Goal: Transaction & Acquisition: Purchase product/service

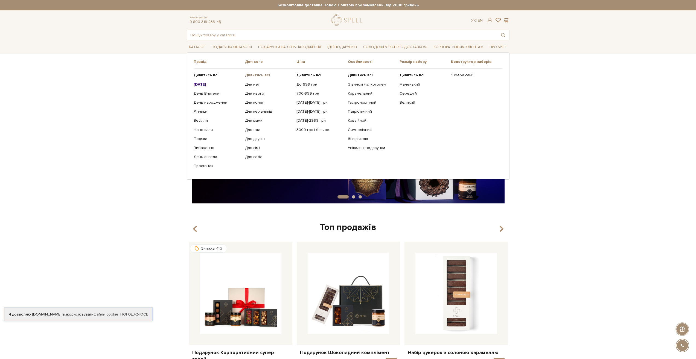
click at [263, 76] on b "Дивитись всі" at bounding box center [257, 75] width 25 height 5
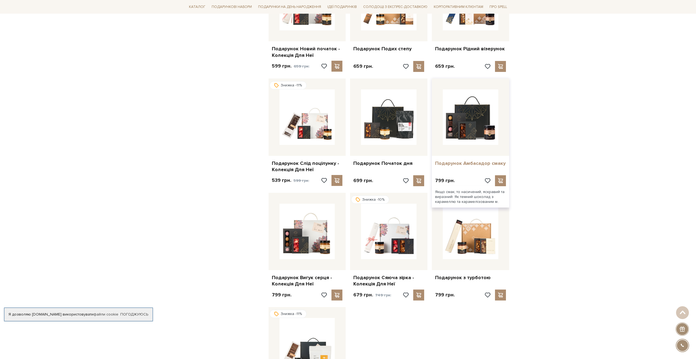
scroll to position [383, 0]
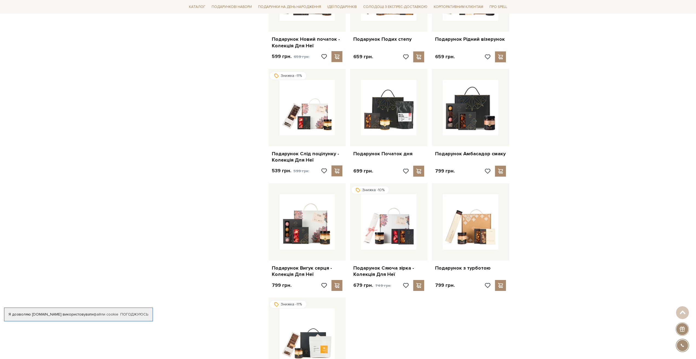
click at [582, 164] on div "Головна Вся продукція Подарункові набори Готові подарункові набори Фільтри За з…" at bounding box center [348, 167] width 696 height 978
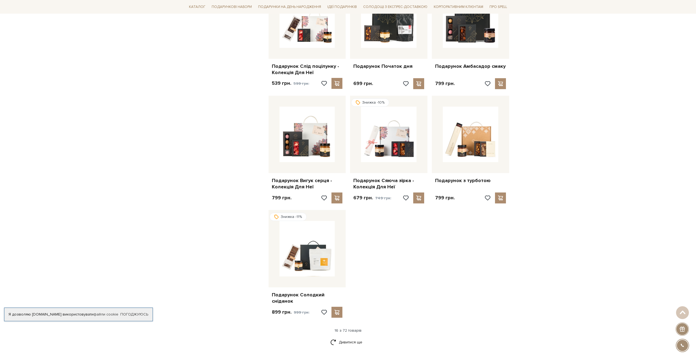
scroll to position [520, 0]
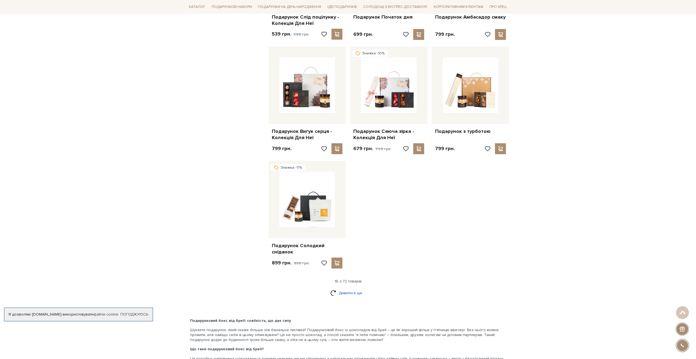
click at [353, 288] on link "Дивитися ще" at bounding box center [348, 293] width 36 height 10
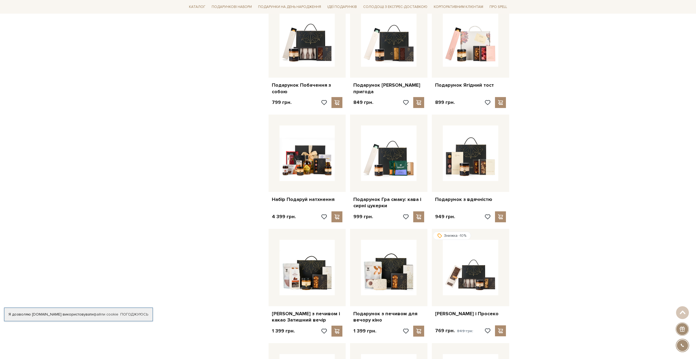
scroll to position [766, 0]
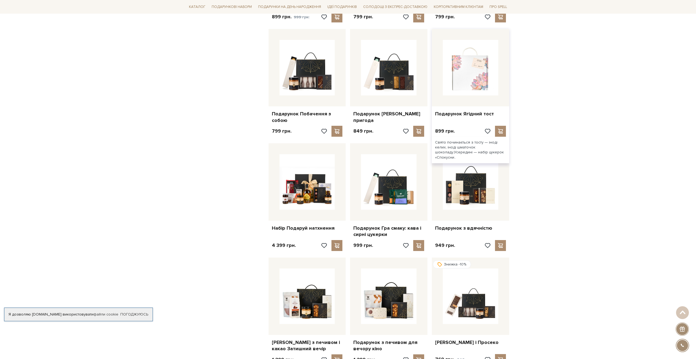
click at [471, 83] on img at bounding box center [471, 68] width 56 height 56
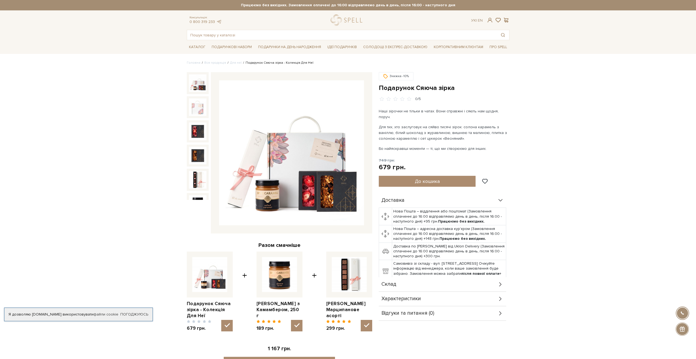
click at [311, 167] on img at bounding box center [291, 152] width 145 height 145
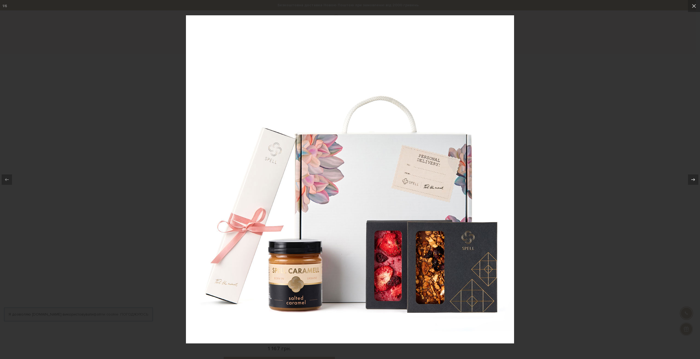
click at [614, 240] on div at bounding box center [350, 179] width 700 height 359
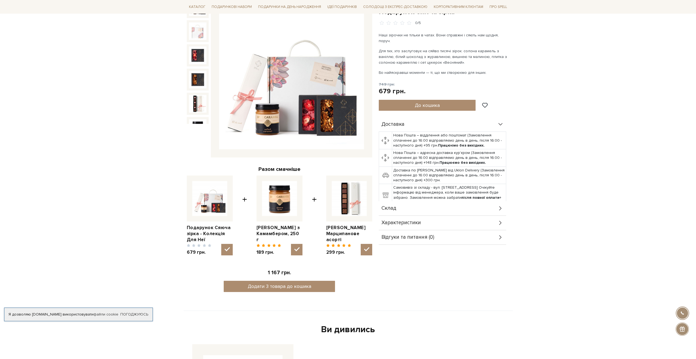
scroll to position [82, 0]
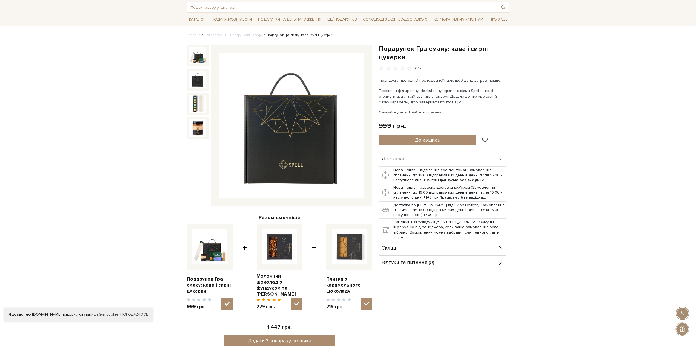
scroll to position [27, 0]
click at [397, 246] on div "Склад" at bounding box center [442, 249] width 127 height 14
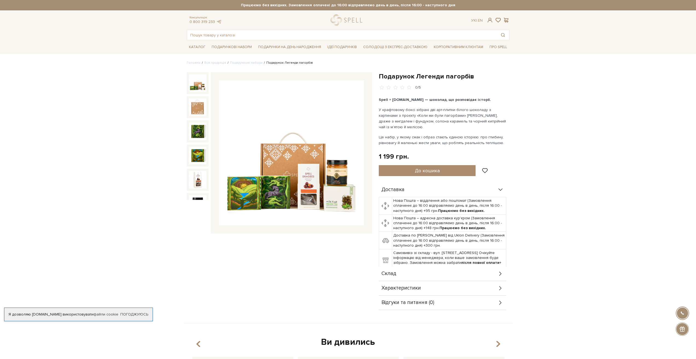
click at [254, 190] on img at bounding box center [291, 152] width 145 height 145
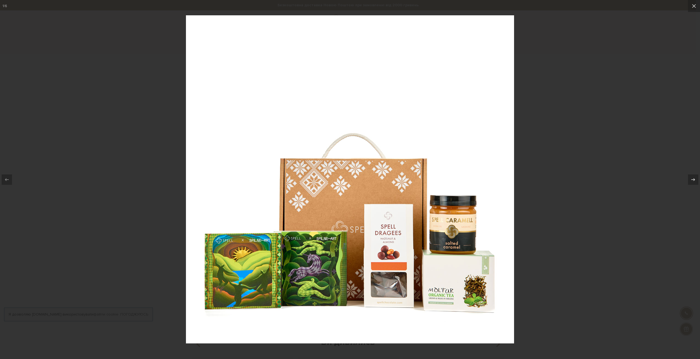
click at [551, 265] on div at bounding box center [350, 179] width 700 height 359
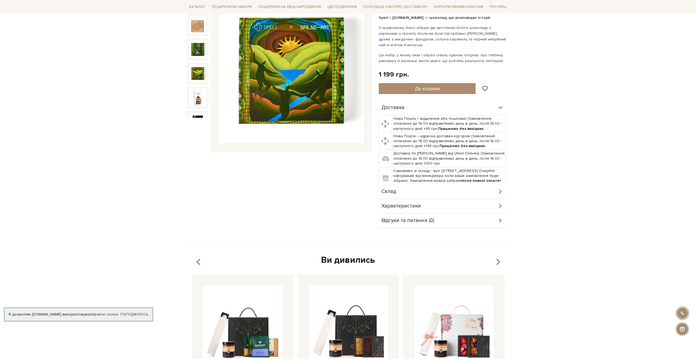
scroll to position [137, 0]
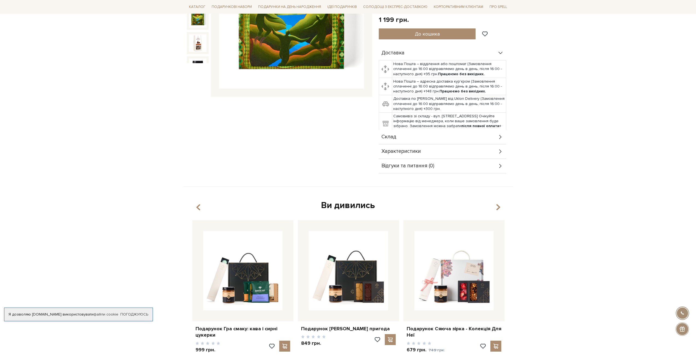
click at [416, 167] on span "Відгуки та питання (0)" at bounding box center [408, 166] width 53 height 5
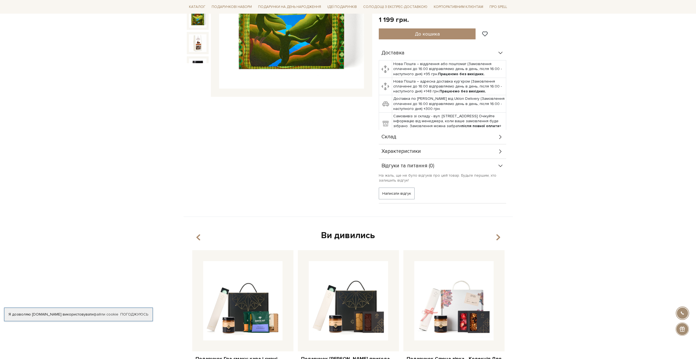
click at [418, 152] on span "Характеристики" at bounding box center [401, 151] width 39 height 5
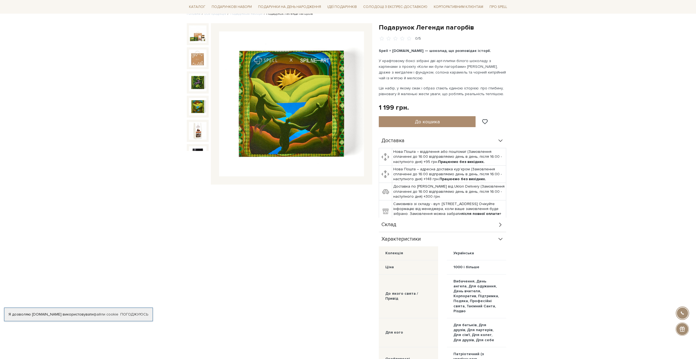
scroll to position [0, 0]
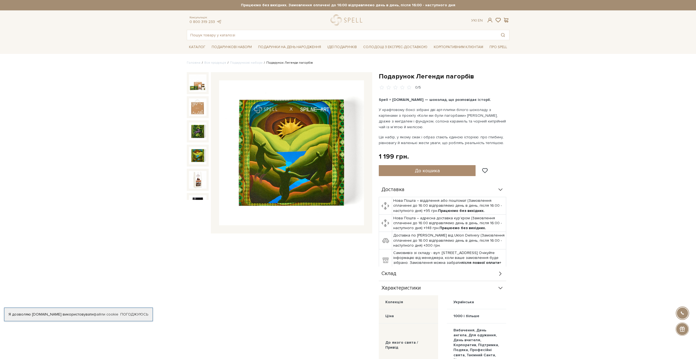
click at [196, 108] on img at bounding box center [198, 107] width 18 height 18
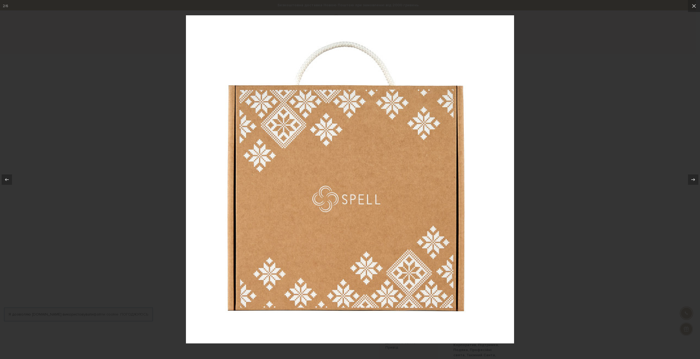
click at [152, 93] on div at bounding box center [350, 179] width 700 height 359
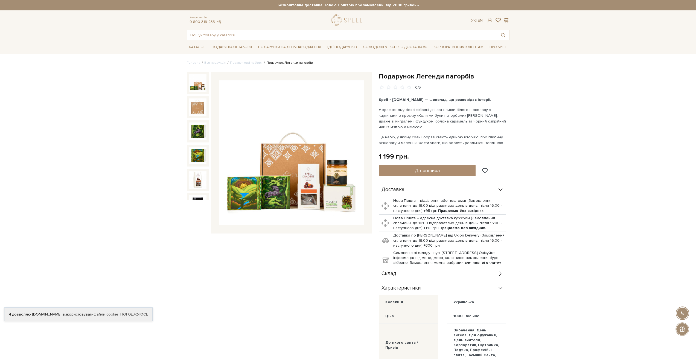
click at [198, 83] on img at bounding box center [198, 83] width 18 height 18
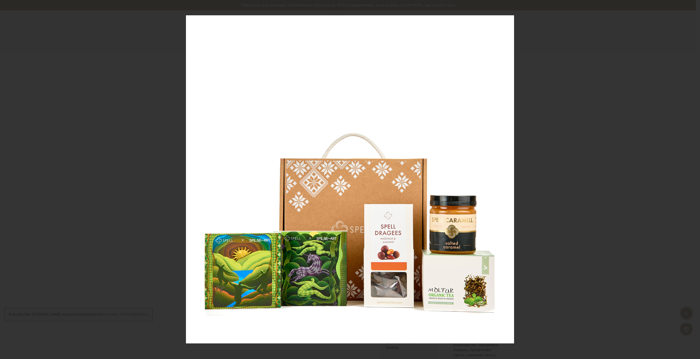
click at [562, 215] on div at bounding box center [350, 179] width 700 height 359
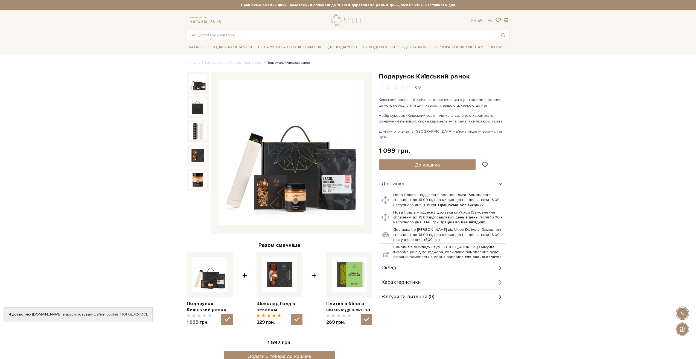
click at [392, 266] on span "Склад" at bounding box center [389, 268] width 15 height 5
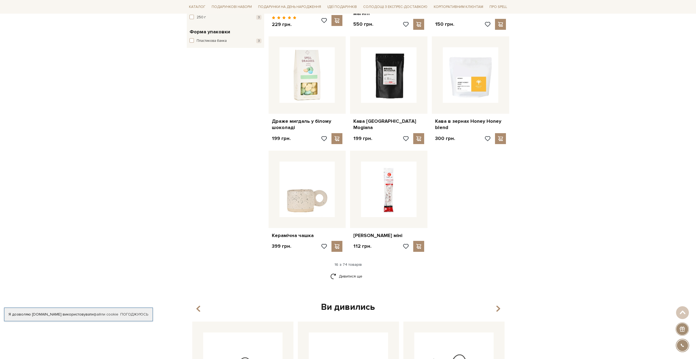
scroll to position [629, 0]
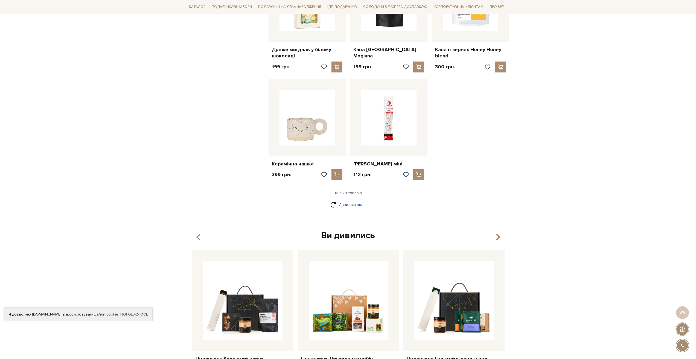
click at [350, 200] on link "Дивитися ще" at bounding box center [348, 205] width 36 height 10
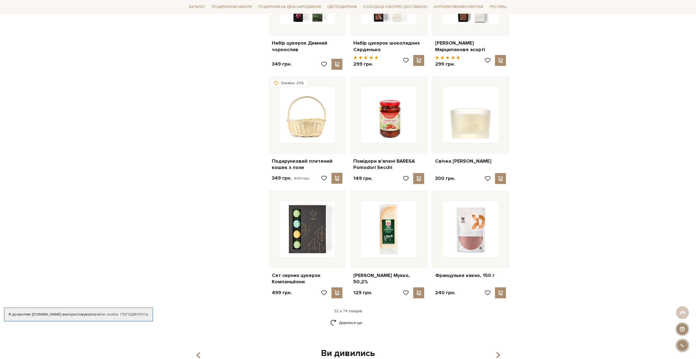
scroll to position [1121, 0]
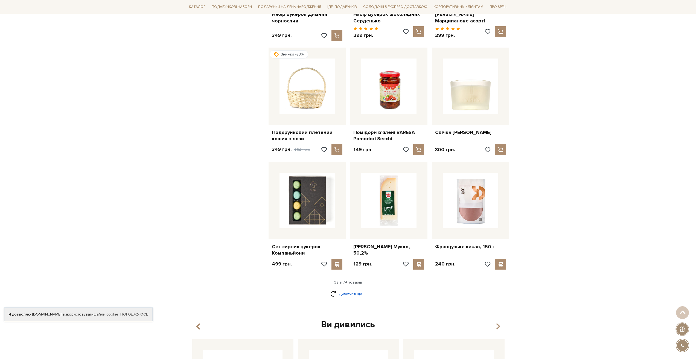
click at [348, 289] on link "Дивитися ще" at bounding box center [348, 294] width 36 height 10
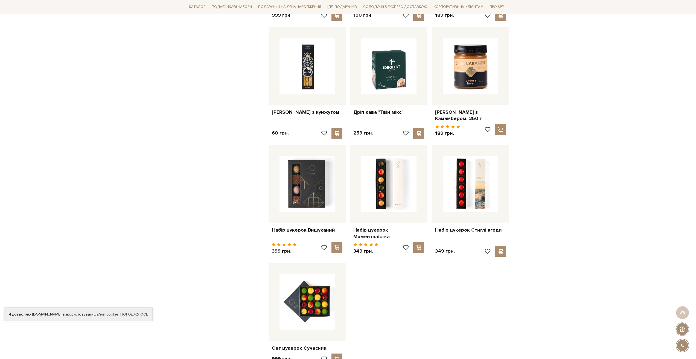
scroll to position [1805, 0]
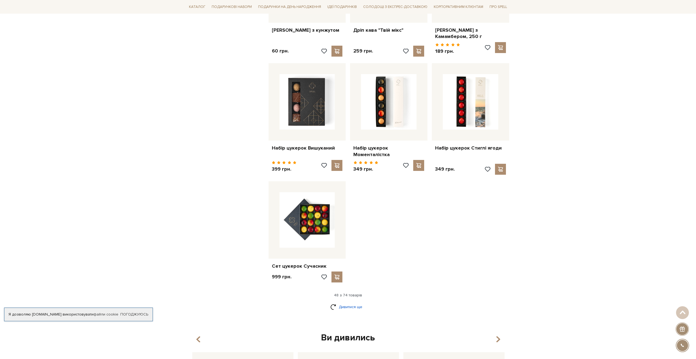
click at [347, 302] on link "Дивитися ще" at bounding box center [348, 307] width 36 height 10
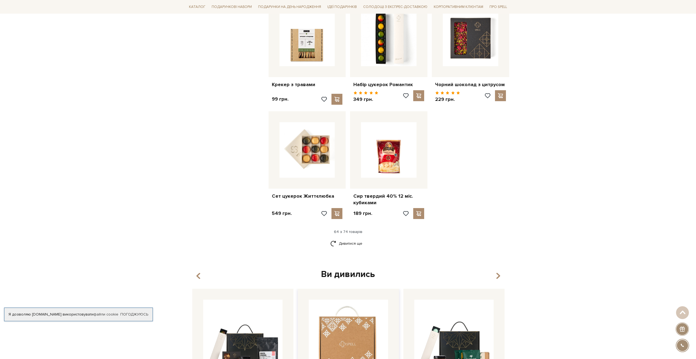
scroll to position [2516, 0]
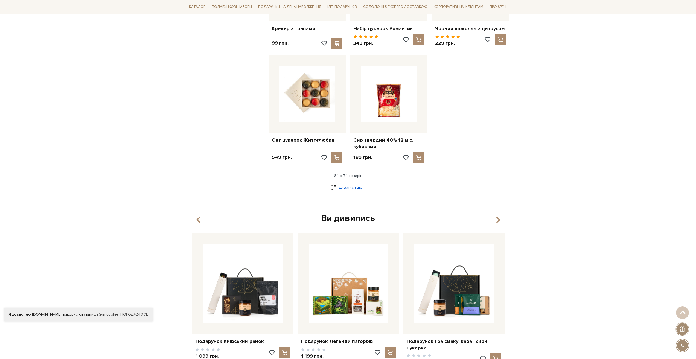
click at [348, 183] on link "Дивитися ще" at bounding box center [348, 188] width 36 height 10
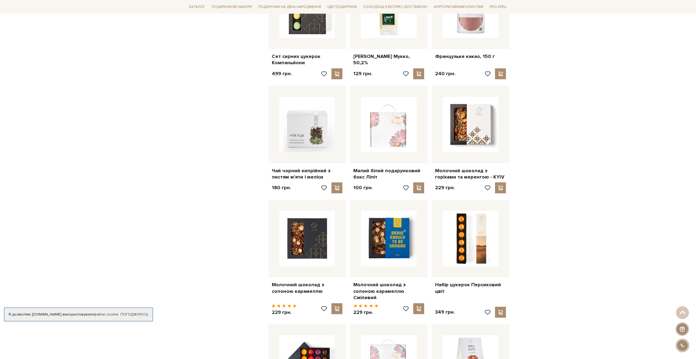
scroll to position [1340, 0]
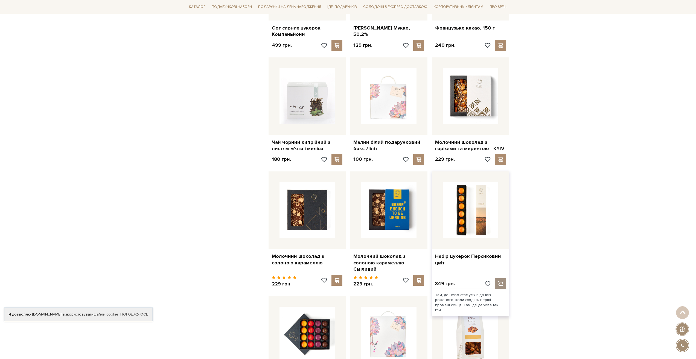
click at [502, 281] on span at bounding box center [500, 283] width 7 height 5
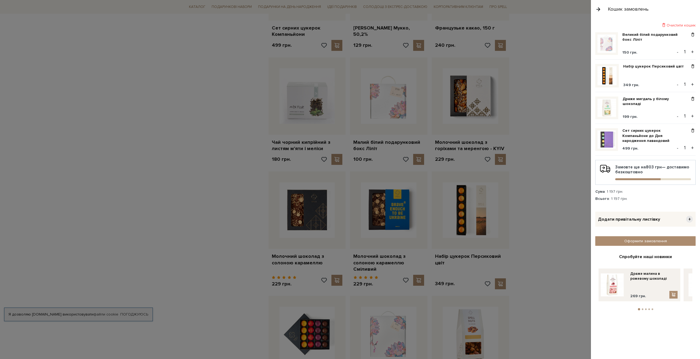
click at [553, 265] on div at bounding box center [350, 179] width 700 height 359
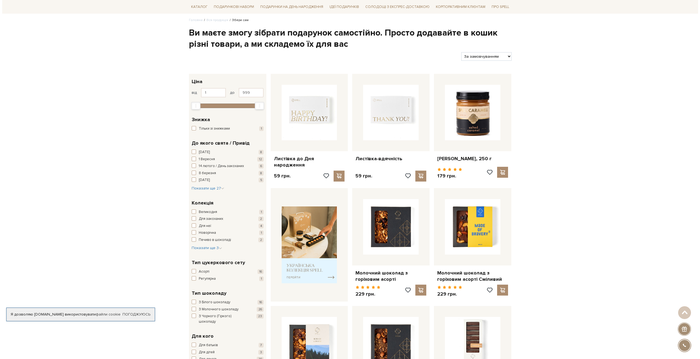
scroll to position [0, 0]
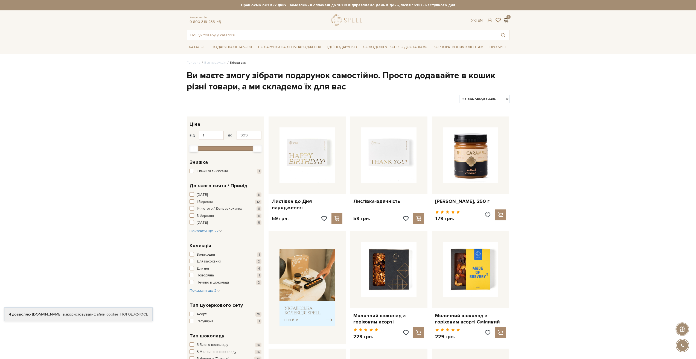
click at [505, 21] on span at bounding box center [506, 20] width 7 height 6
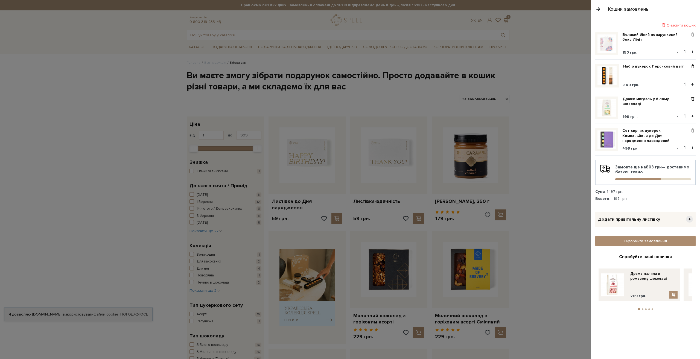
click at [535, 206] on div at bounding box center [350, 179] width 700 height 359
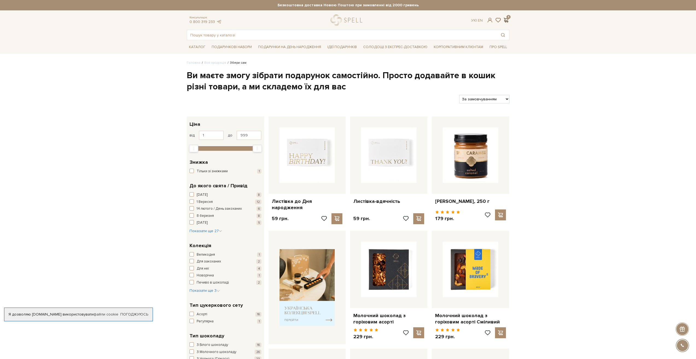
click at [508, 22] on span at bounding box center [506, 20] width 7 height 6
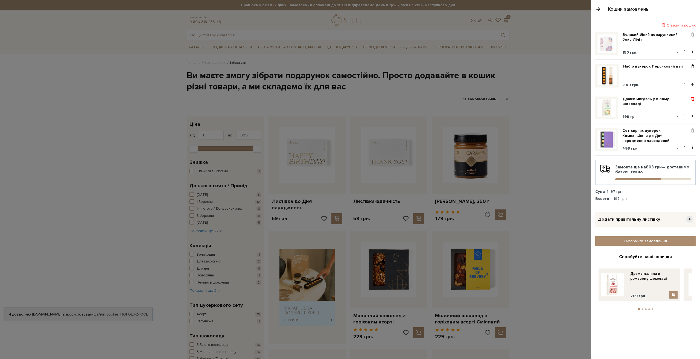
click at [694, 98] on span at bounding box center [693, 99] width 6 height 5
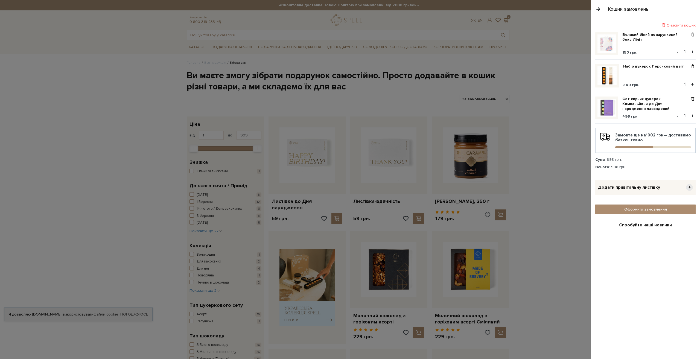
click at [532, 176] on div at bounding box center [350, 179] width 700 height 359
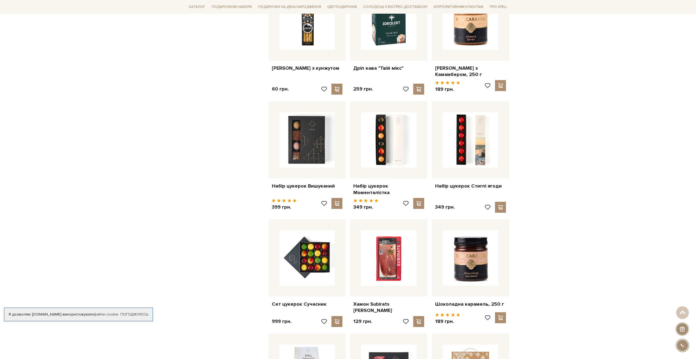
scroll to position [1833, 0]
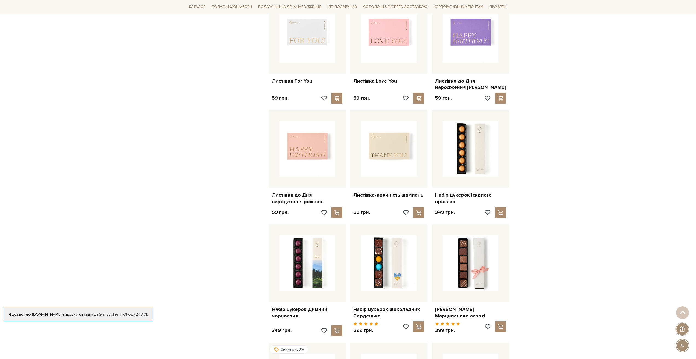
scroll to position [821, 0]
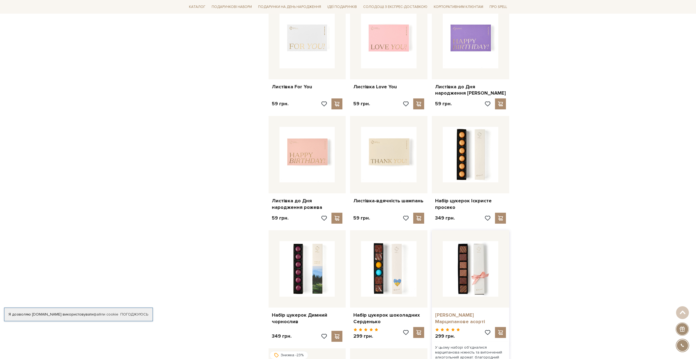
click at [492, 312] on link "Пенал цукерок Марципанове асорті" at bounding box center [470, 318] width 71 height 13
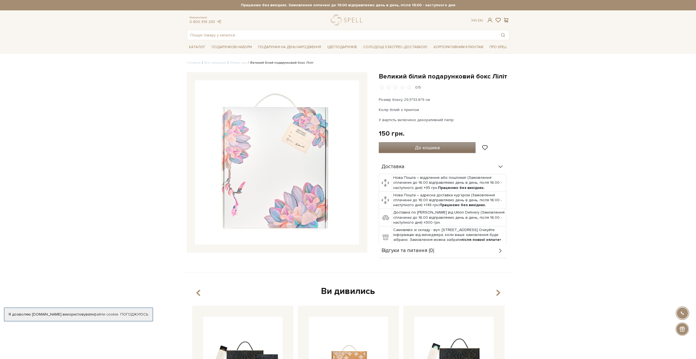
click at [421, 148] on span "До кошика" at bounding box center [427, 148] width 25 height 6
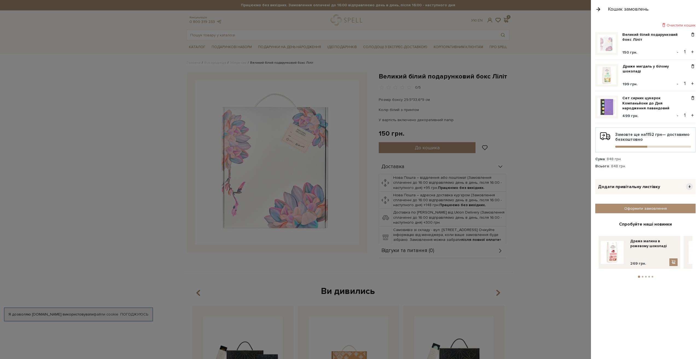
click at [540, 133] on div at bounding box center [350, 179] width 700 height 359
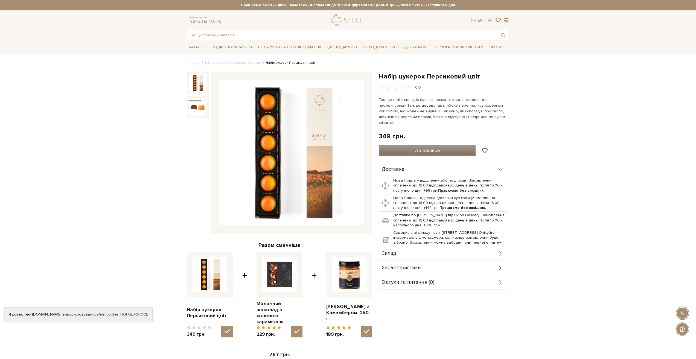
click at [446, 146] on button "До кошика" at bounding box center [427, 150] width 97 height 11
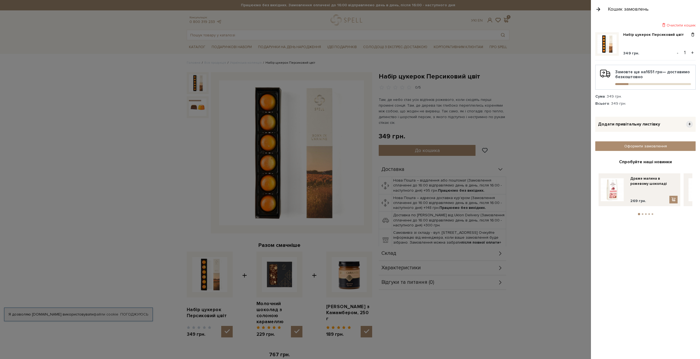
click at [530, 137] on div at bounding box center [350, 179] width 700 height 359
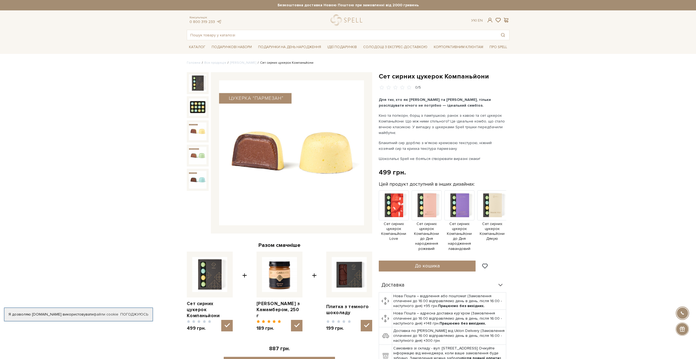
click at [201, 133] on img at bounding box center [198, 132] width 18 height 18
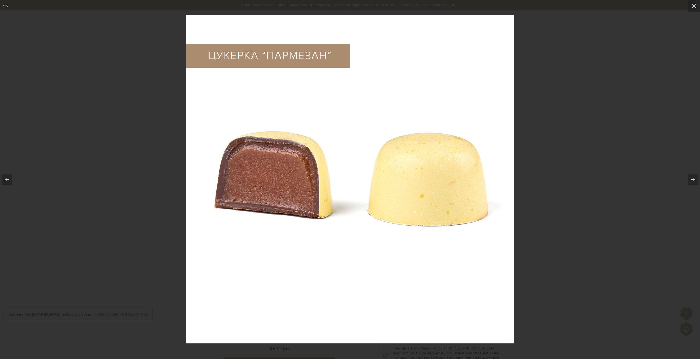
click at [170, 156] on div at bounding box center [350, 179] width 700 height 359
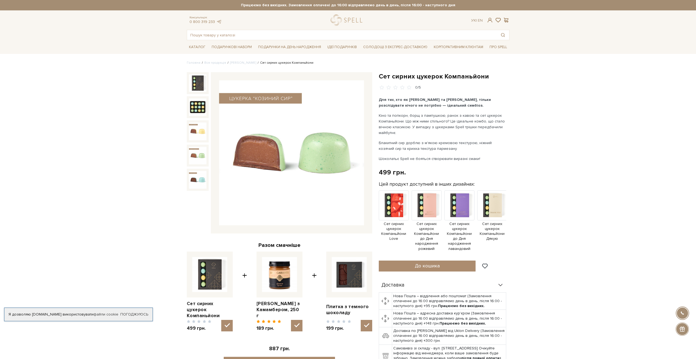
click at [196, 156] on img at bounding box center [198, 156] width 18 height 18
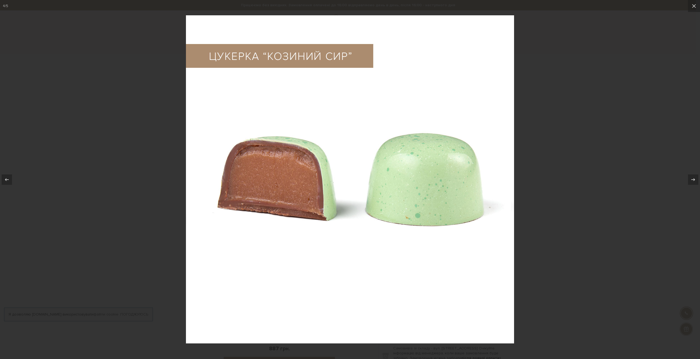
click at [167, 165] on div at bounding box center [350, 179] width 700 height 359
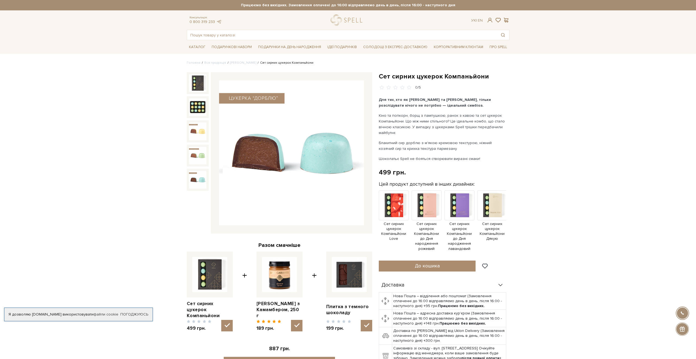
click at [197, 174] on img at bounding box center [198, 180] width 18 height 18
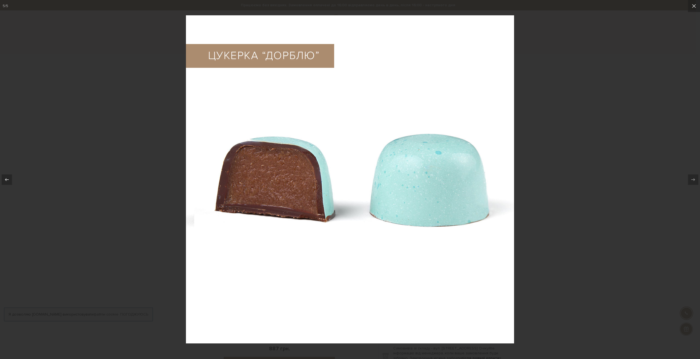
click at [567, 127] on div at bounding box center [350, 179] width 700 height 359
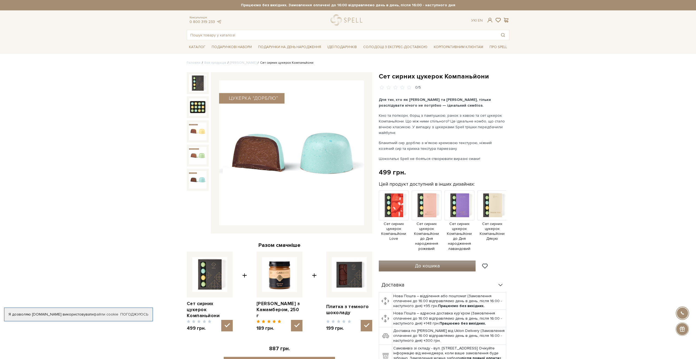
click at [409, 263] on button "До кошика" at bounding box center [427, 266] width 97 height 11
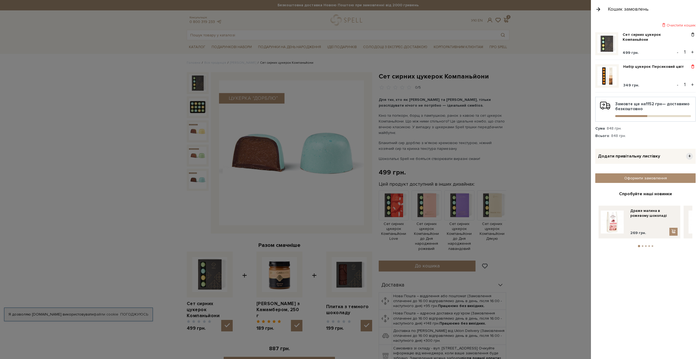
click at [693, 68] on span at bounding box center [693, 66] width 6 height 5
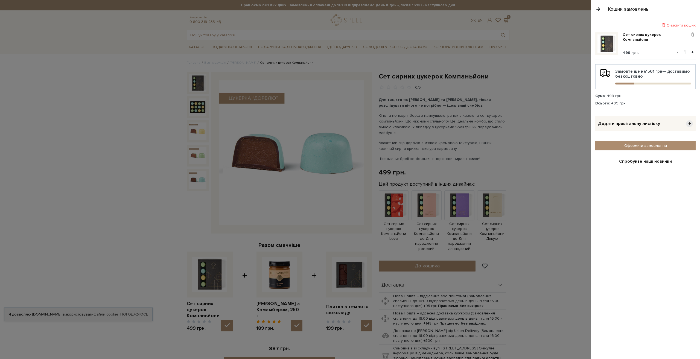
click at [543, 194] on div at bounding box center [350, 179] width 700 height 359
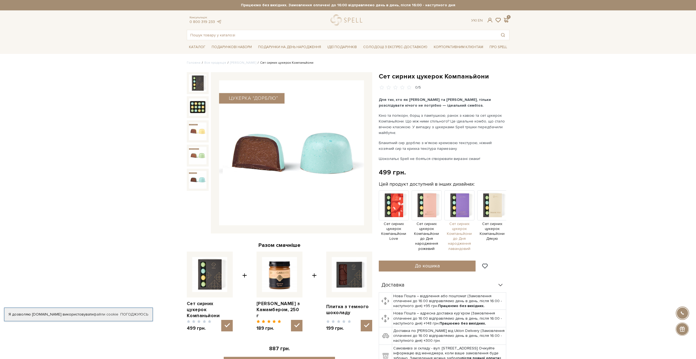
click at [461, 242] on span "Сет сирних цукерок Компаньйони до Дня народження лавандовий" at bounding box center [459, 237] width 30 height 30
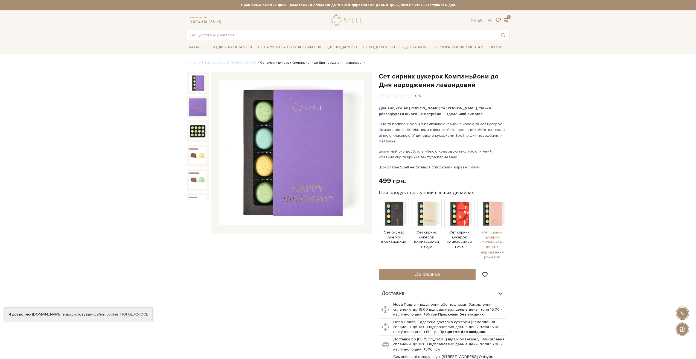
click at [499, 250] on span "Сет сирних цукерок Компаньйони до Дня народження рожевий" at bounding box center [492, 245] width 30 height 30
click at [427, 273] on span "До кошика" at bounding box center [427, 274] width 25 height 6
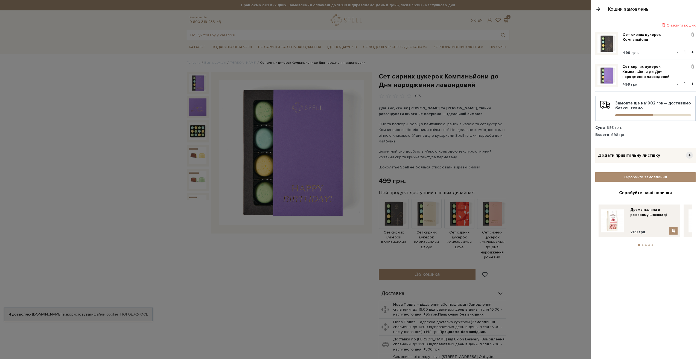
click at [535, 165] on div at bounding box center [350, 179] width 700 height 359
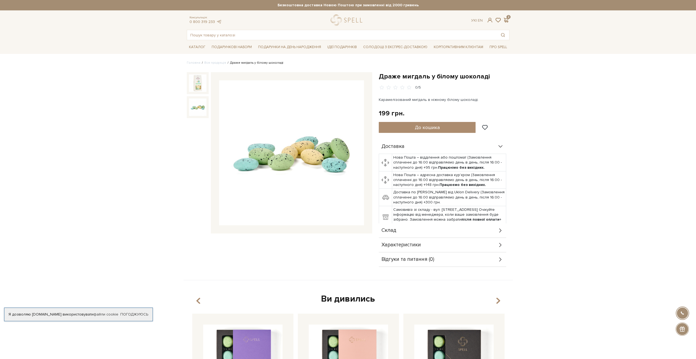
click at [197, 105] on img at bounding box center [198, 107] width 18 height 18
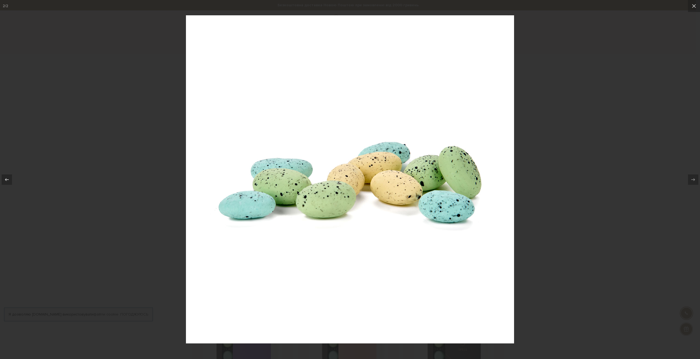
click at [572, 199] on div at bounding box center [350, 179] width 700 height 359
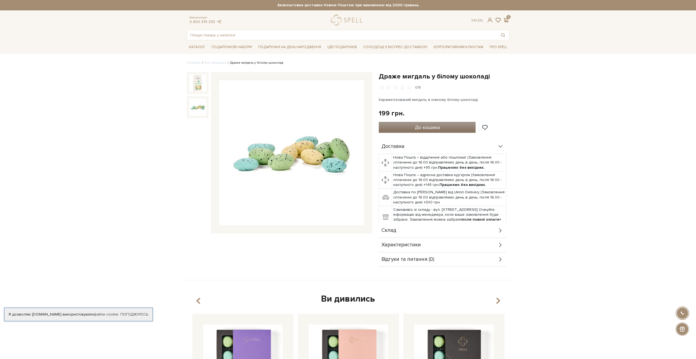
click at [417, 129] on span "До кошика" at bounding box center [427, 127] width 25 height 6
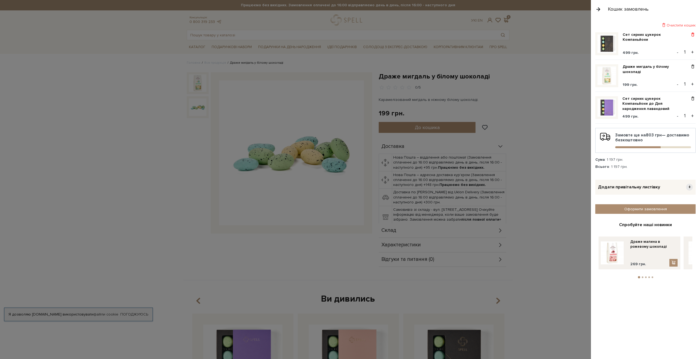
click at [693, 36] on span at bounding box center [693, 34] width 6 height 5
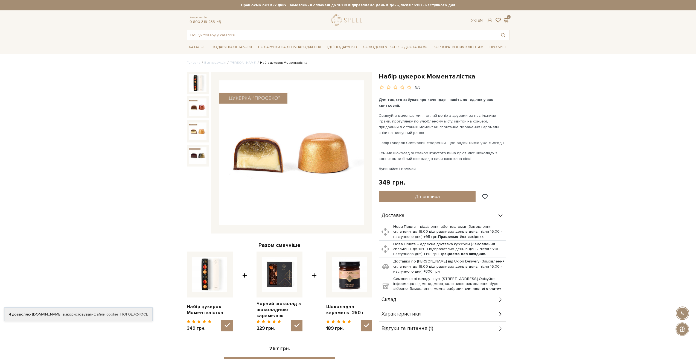
click at [195, 129] on img at bounding box center [198, 132] width 18 height 18
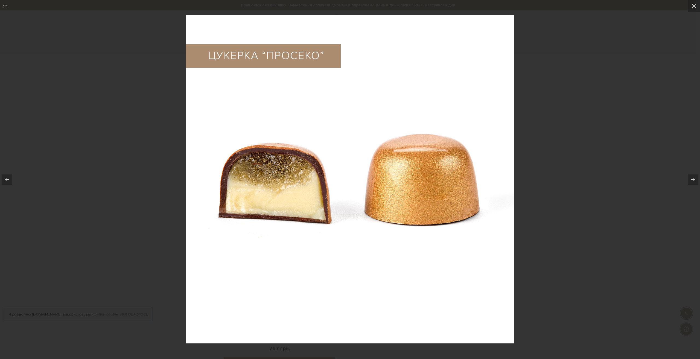
click at [175, 110] on div at bounding box center [350, 179] width 700 height 359
click at [162, 94] on div at bounding box center [350, 179] width 700 height 359
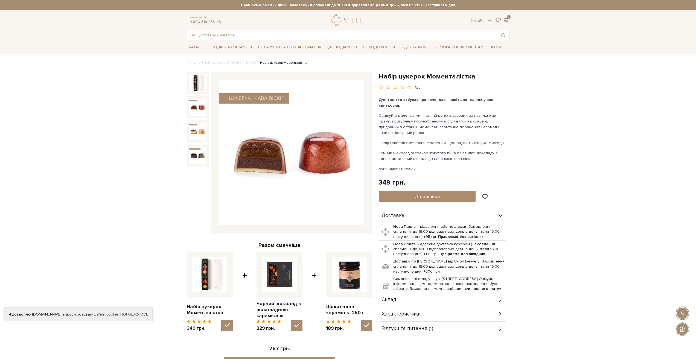
click at [200, 104] on img at bounding box center [198, 107] width 18 height 18
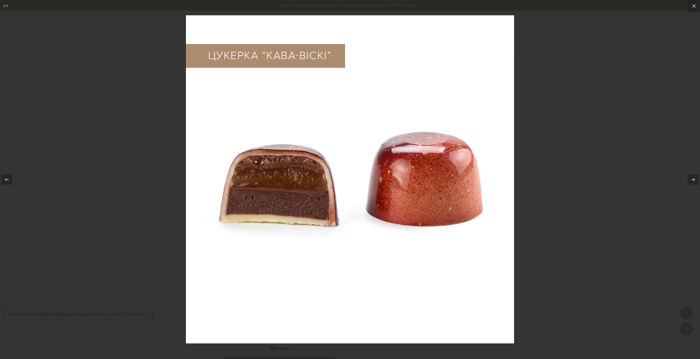
click at [164, 143] on div at bounding box center [350, 179] width 700 height 359
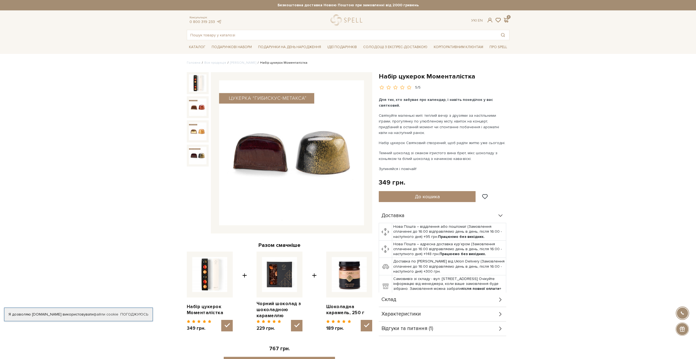
click at [199, 160] on img at bounding box center [198, 156] width 18 height 18
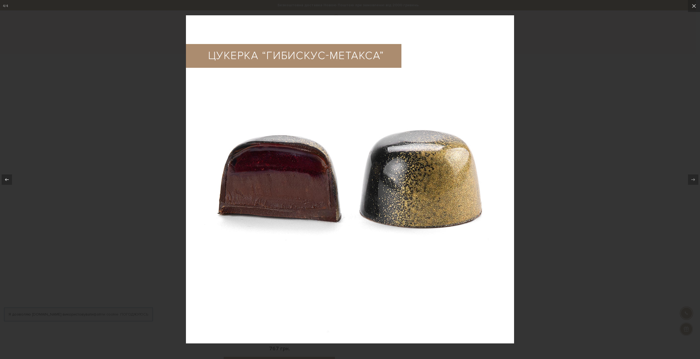
click at [600, 141] on div at bounding box center [350, 179] width 700 height 359
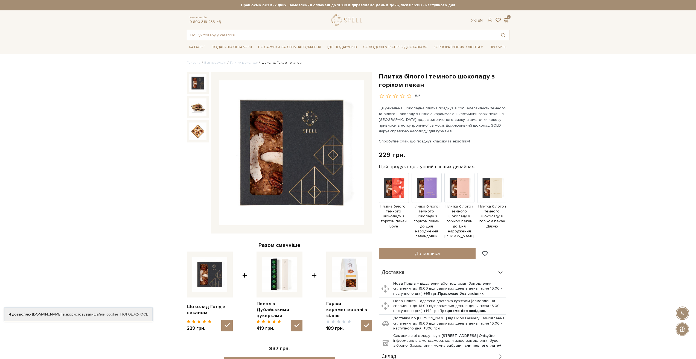
click at [509, 20] on div "3" at bounding box center [506, 20] width 7 height 5
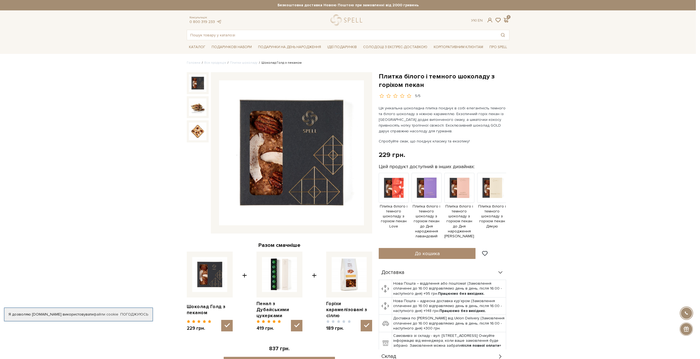
click at [522, 127] on div at bounding box center [350, 179] width 700 height 359
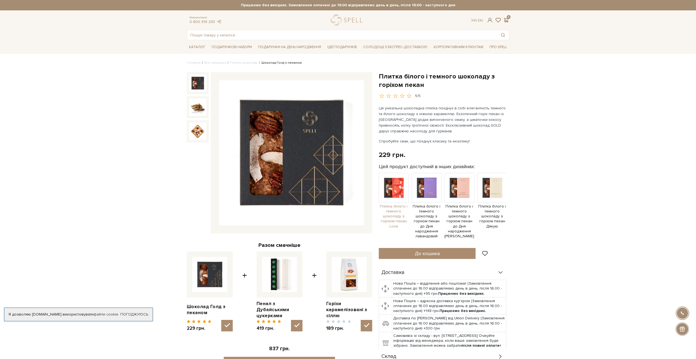
click at [400, 195] on img at bounding box center [394, 188] width 30 height 30
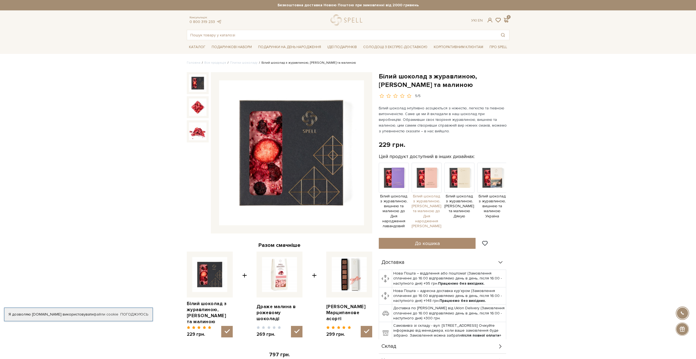
click at [436, 183] on img at bounding box center [427, 178] width 30 height 30
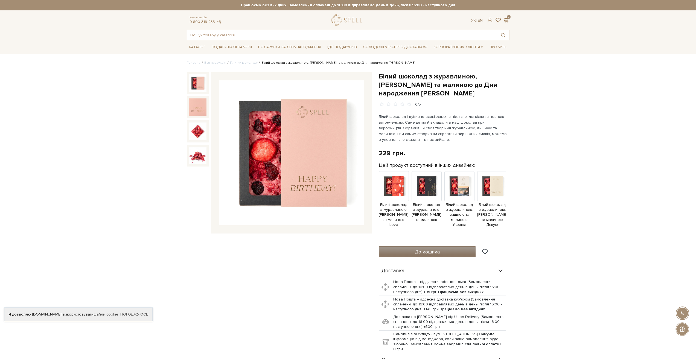
click at [422, 249] on span "До кошика" at bounding box center [427, 252] width 25 height 6
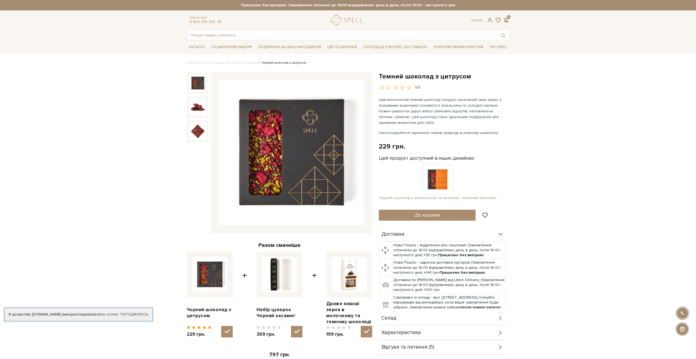
click at [438, 181] on img at bounding box center [438, 179] width 30 height 30
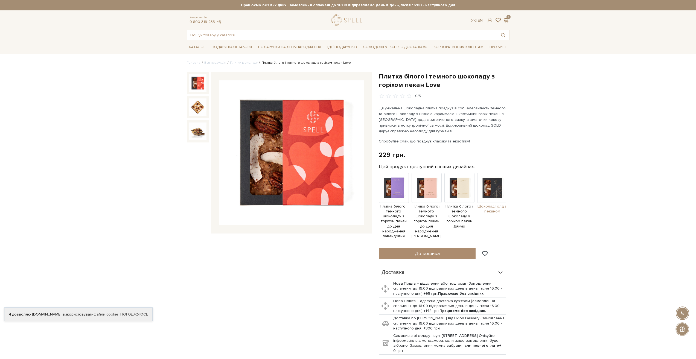
click at [498, 196] on img at bounding box center [492, 188] width 30 height 30
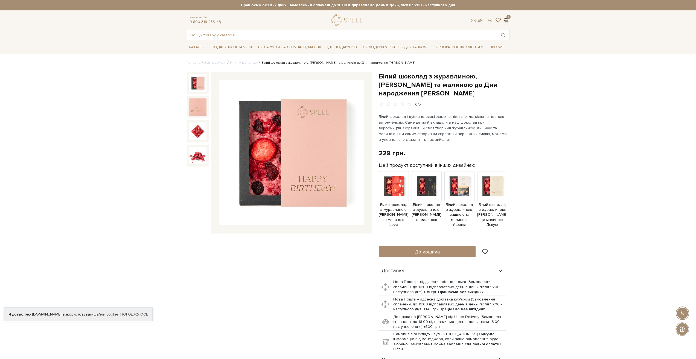
click at [506, 21] on span at bounding box center [506, 20] width 7 height 6
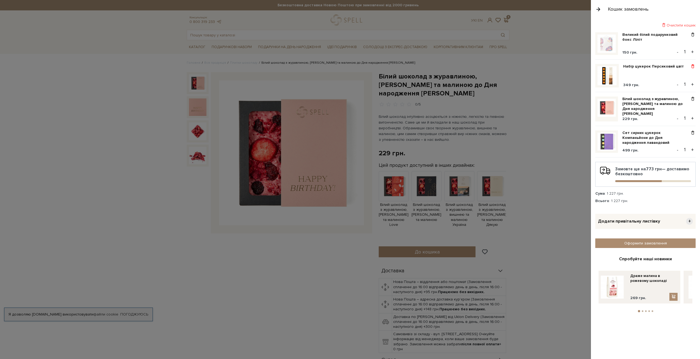
click at [692, 68] on span at bounding box center [693, 66] width 6 height 5
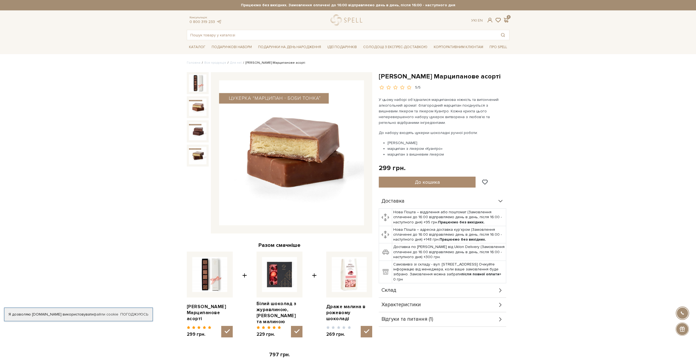
click at [200, 109] on img at bounding box center [198, 107] width 18 height 18
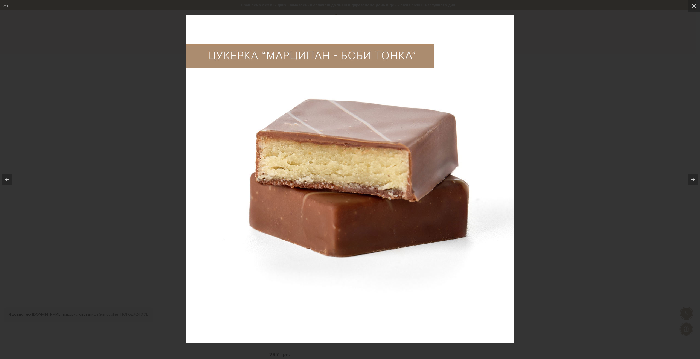
click at [188, 138] on img at bounding box center [350, 179] width 328 height 328
click at [140, 137] on div at bounding box center [350, 179] width 700 height 359
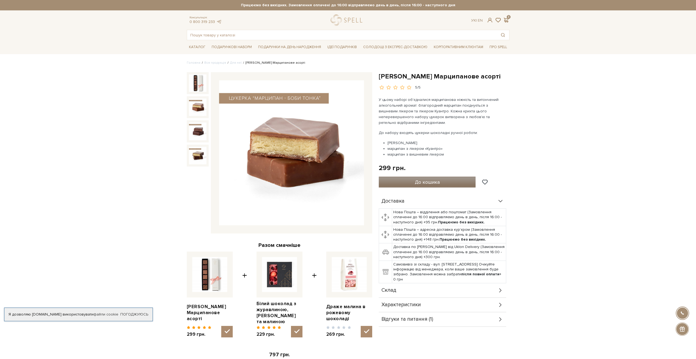
click at [403, 185] on button "До кошика" at bounding box center [427, 182] width 97 height 11
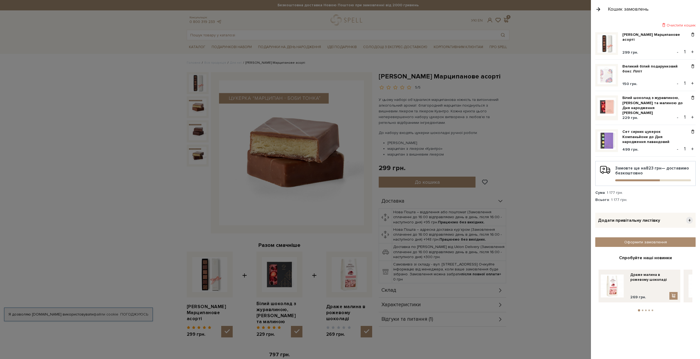
click at [578, 250] on div at bounding box center [350, 179] width 700 height 359
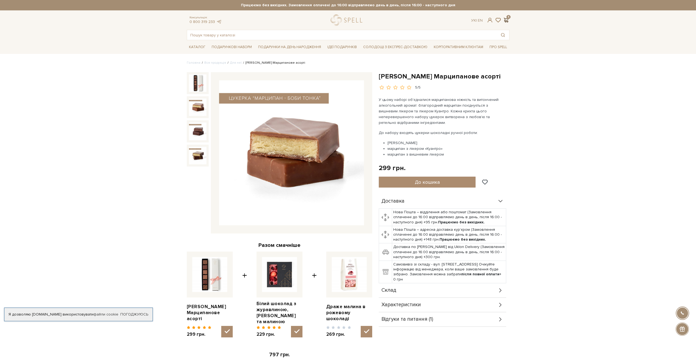
click at [508, 19] on span at bounding box center [506, 20] width 7 height 6
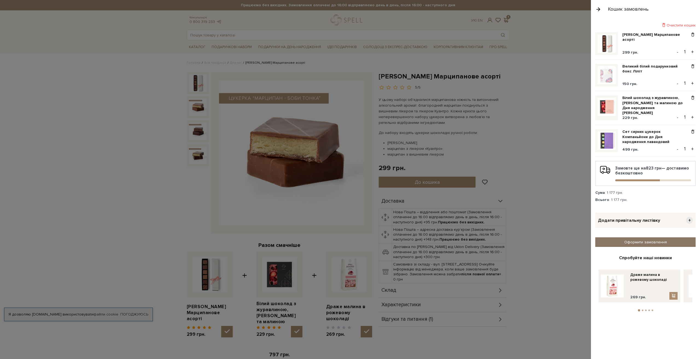
click at [658, 239] on link "Оформити замовлення" at bounding box center [645, 242] width 100 height 10
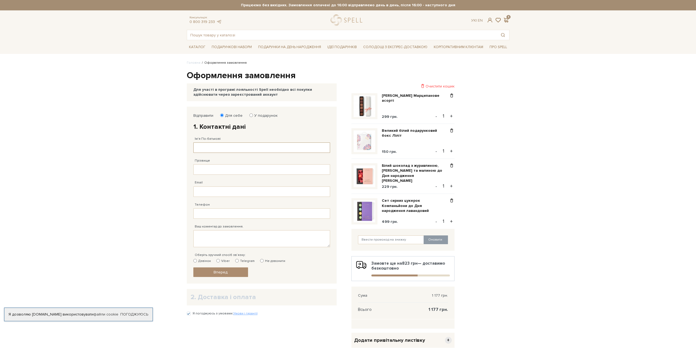
click at [243, 147] on input "Ім'я По-батькові" at bounding box center [261, 148] width 137 height 10
type input "Юлія"
type input "Резакова"
type input "38 (063) 349 45 73"
click at [250, 237] on textarea "Ваш коментар до замовлення." at bounding box center [261, 238] width 137 height 17
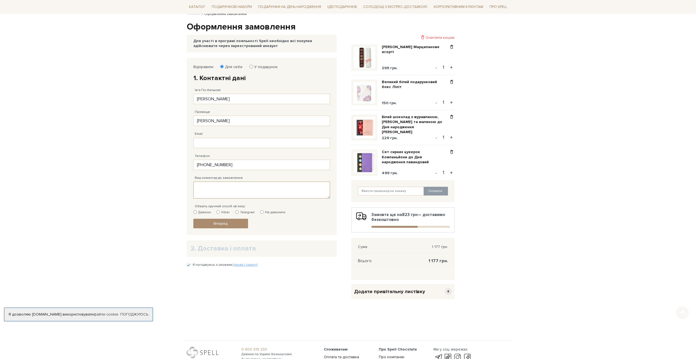
scroll to position [109, 0]
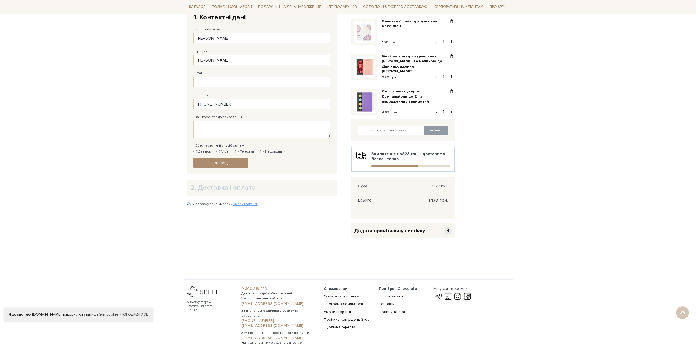
click at [237, 151] on input "Telegram" at bounding box center [237, 152] width 4 height 4
radio input "true"
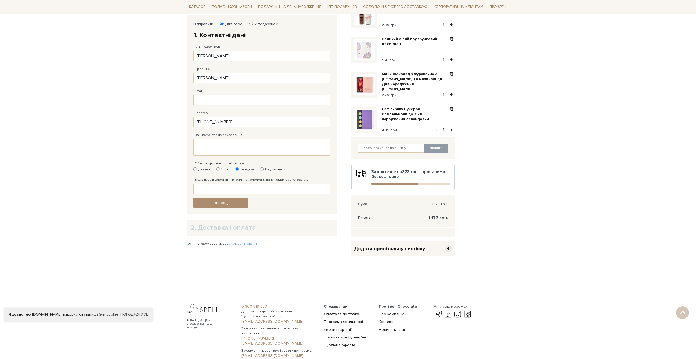
scroll to position [82, 0]
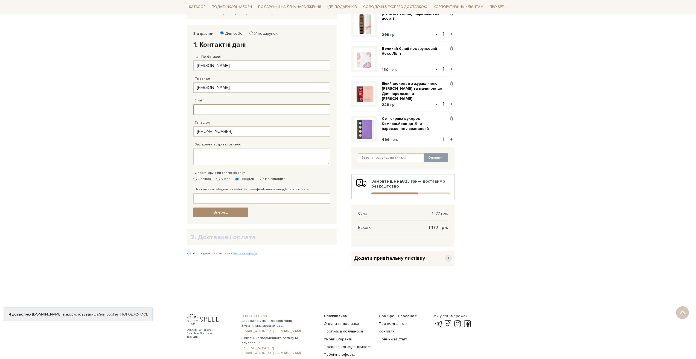
click at [222, 111] on input "Email" at bounding box center [261, 109] width 137 height 10
type input "Yulia.rezakova@gmail.com"
click at [231, 156] on textarea "Ваш коментар до замовлення." at bounding box center [261, 156] width 137 height 17
click at [197, 179] on label "Дзвінок" at bounding box center [202, 179] width 18 height 5
click at [197, 179] on input "Дзвінок" at bounding box center [195, 179] width 4 height 4
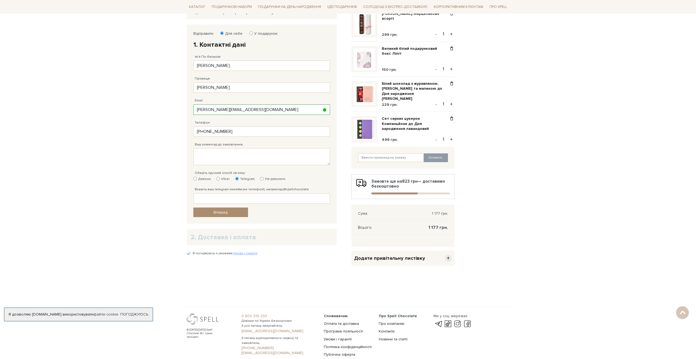
radio input "true"
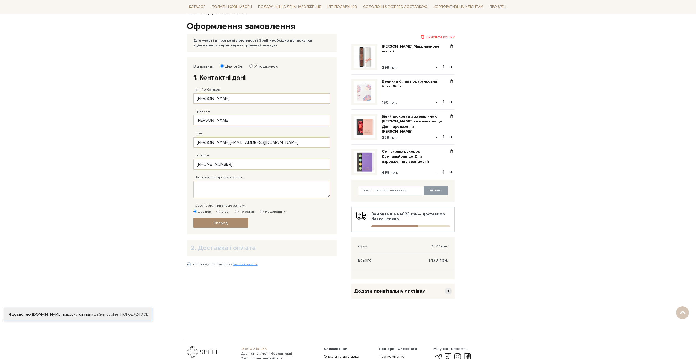
scroll to position [0, 0]
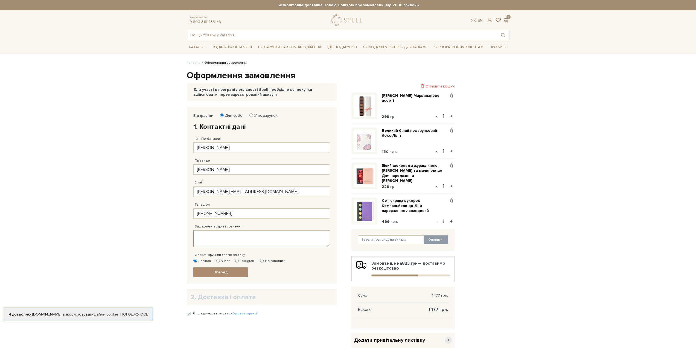
click at [263, 234] on textarea "Ваш коментар до замовлення." at bounding box center [261, 238] width 137 height 17
type textarea "Доброго дня. Обрала"
click at [534, 139] on body "Подарункові набори SALE Корпоративним клієнтам Доставка і оплата Консультація: …" at bounding box center [348, 230] width 696 height 460
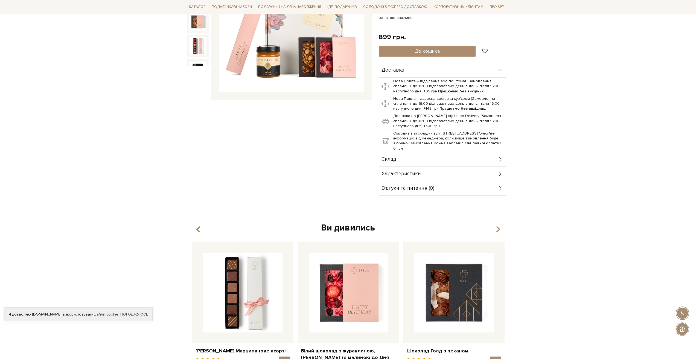
scroll to position [137, 0]
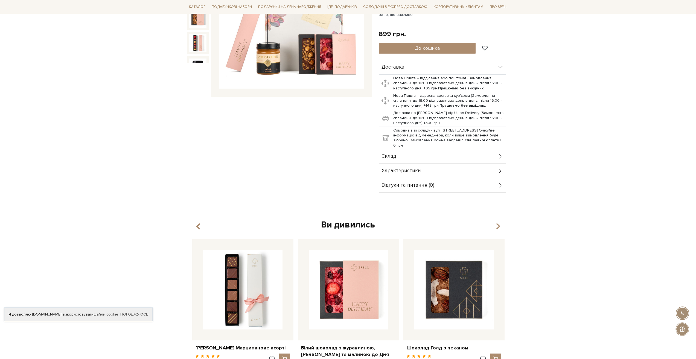
click at [406, 158] on div "Склад" at bounding box center [442, 156] width 127 height 14
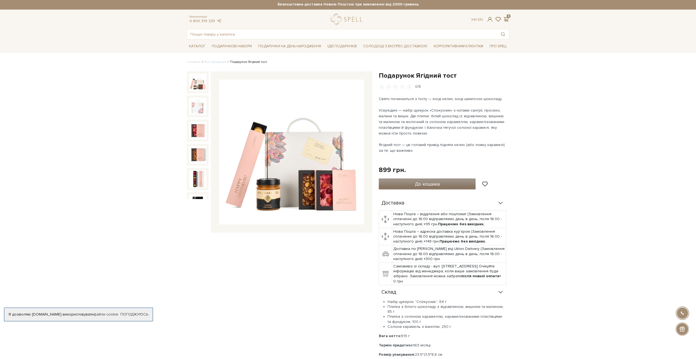
scroll to position [0, 0]
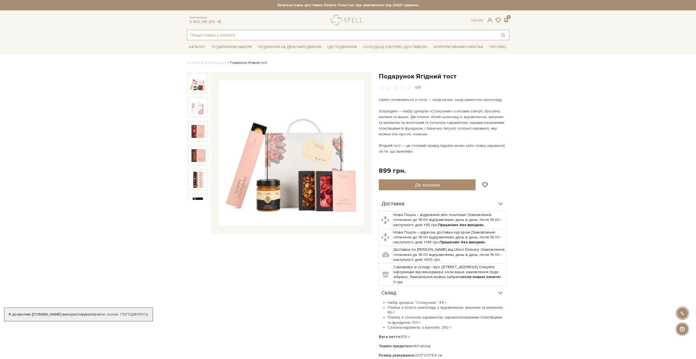
click at [464, 33] on input "text" at bounding box center [342, 35] width 310 height 10
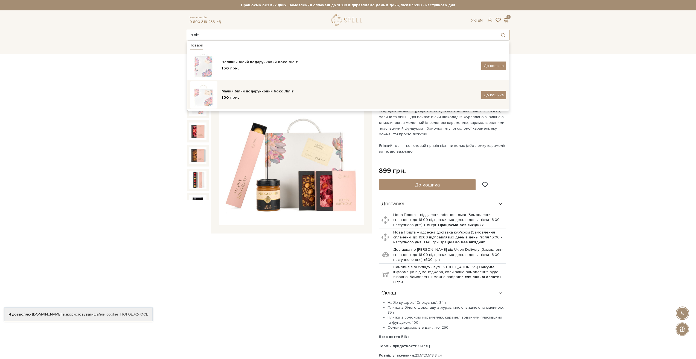
type input "ліліт"
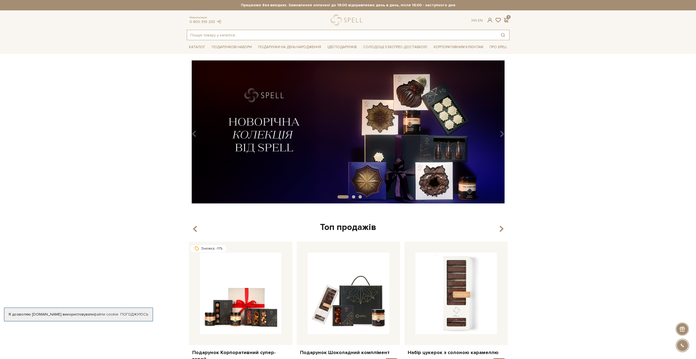
click at [272, 36] on input "text" at bounding box center [342, 35] width 310 height 10
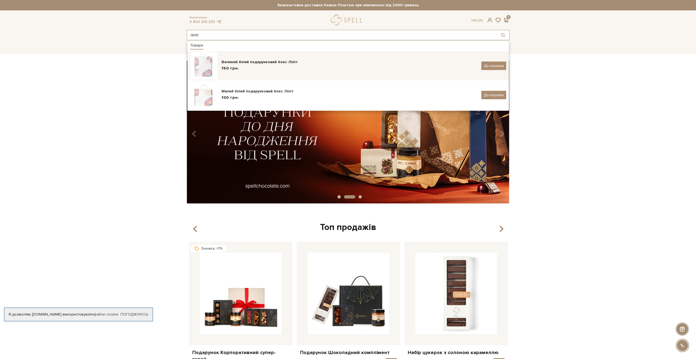
type input "ліліт"
click at [260, 64] on div "Великий білий подарунковий бокс Ліліт" at bounding box center [350, 61] width 256 height 5
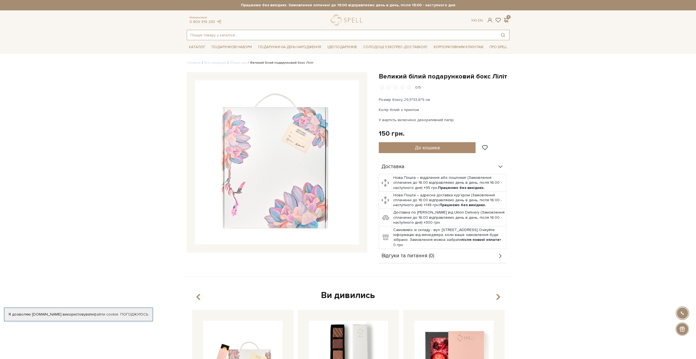
click at [247, 37] on input "text" at bounding box center [342, 35] width 310 height 10
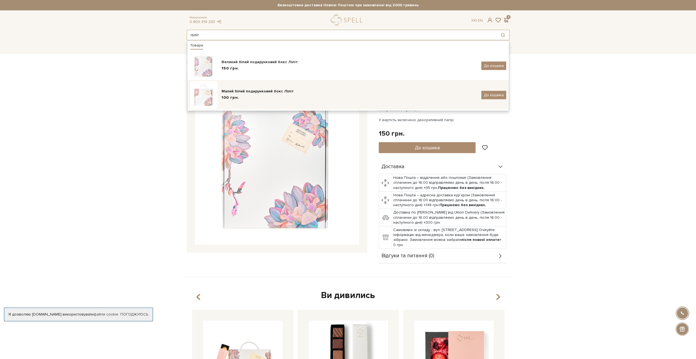
type input "ліліт"
click at [249, 95] on div "100 грн." at bounding box center [350, 98] width 256 height 6
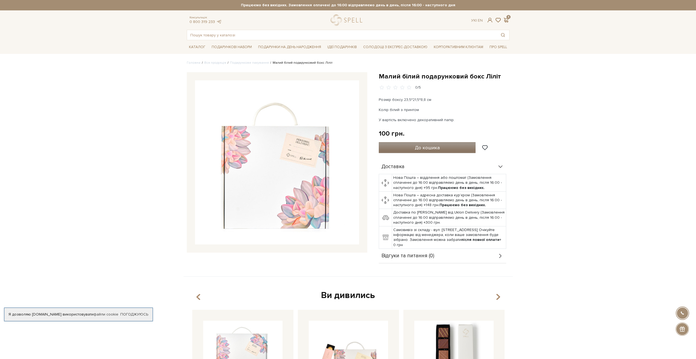
click at [429, 147] on span "До кошика" at bounding box center [427, 148] width 25 height 6
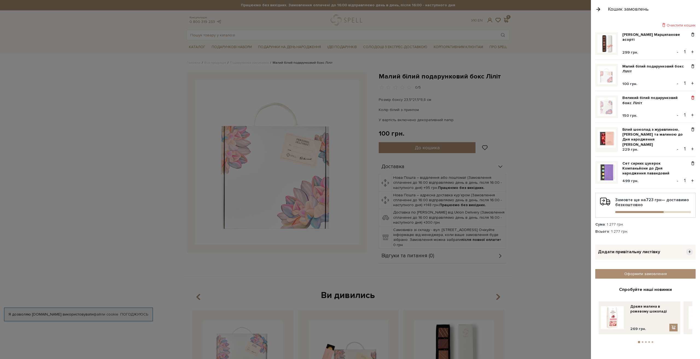
click at [694, 100] on span at bounding box center [693, 97] width 6 height 5
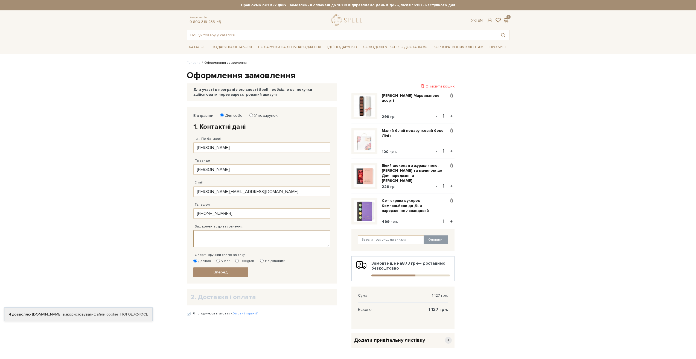
click at [246, 238] on textarea "Ваш коментар до замовлення." at bounding box center [261, 238] width 137 height 17
click at [239, 242] on textarea "Ваш коментар до замовлення." at bounding box center [261, 238] width 137 height 17
click at [294, 236] on textarea "Доброго дня. Обрала малий подарунковий бокс. Якщо замовлення у нього не помісти…" at bounding box center [261, 238] width 137 height 17
type textarea "Доброго дня. Обрала малий подарунковий бокс Ліліт. Якщо замовлення у нього не п…"
click at [237, 271] on link "Вперед" at bounding box center [220, 272] width 55 height 10
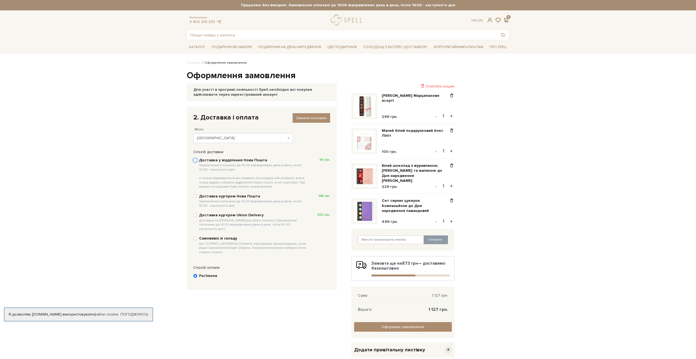
click at [194, 159] on input "Доставка у відділення Нова Пошта Замовлення сплаченні до 16:00 відправляємо ден…" at bounding box center [195, 160] width 4 height 4
radio input "true"
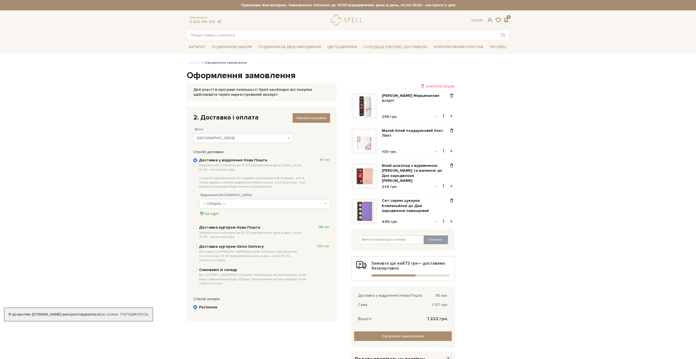
click at [235, 205] on span "--- Оберіть ---" at bounding box center [263, 203] width 121 height 5
type input "пулюя 40 корпу"
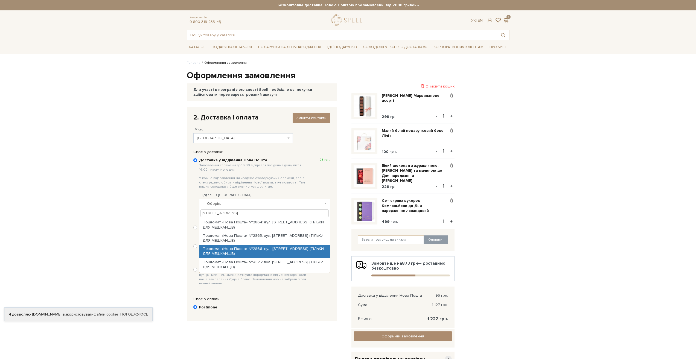
scroll to position [27, 0]
type input "пулюя, 40"
select select "Поштомат «Нова Пошта» №4846: вул. Пулюя, 40, корпус №4 (ТІЛЬКИ ДЛЯ МЕШКАНЦІВ)"
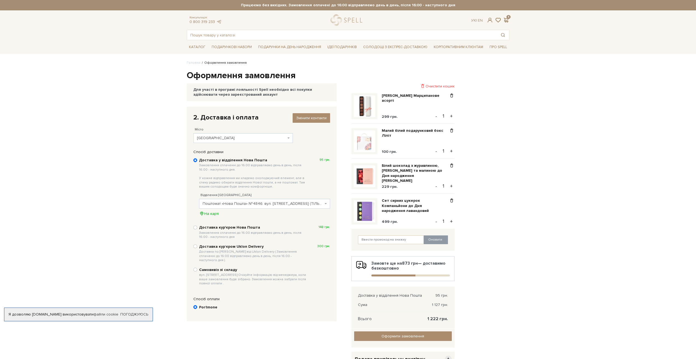
click at [546, 121] on body "Подарункові набори SALE Корпоративним клієнтам Доставка і оплата Консультація: …" at bounding box center [348, 239] width 696 height 479
click at [260, 201] on span "Поштомат «Нова Пошта» №4846: вул. Пулюя, 40, корпус №4 (ТІЛЬКИ ДЛЯ МЕШКАНЦІВ)" at bounding box center [263, 203] width 121 height 5
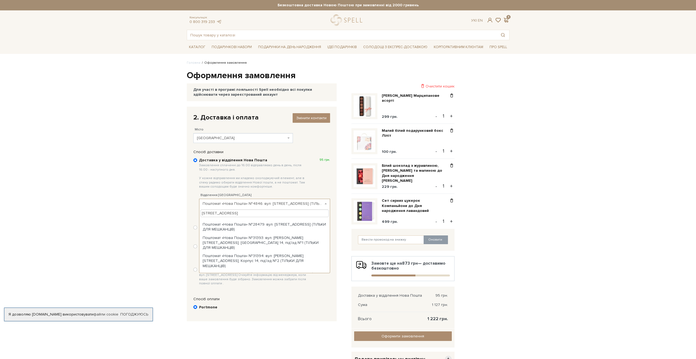
scroll to position [157, 0]
type input "пулюя, 40"
select select "Поштомат «Нова Пошта» №28479: вул. Пулюя, 40, корпус 13 (ТІЛЬКИ ДЛЯ МЕШКАНЦІВ)"
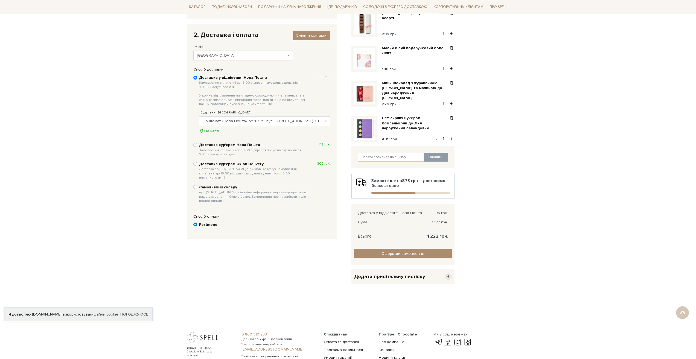
scroll to position [27, 0]
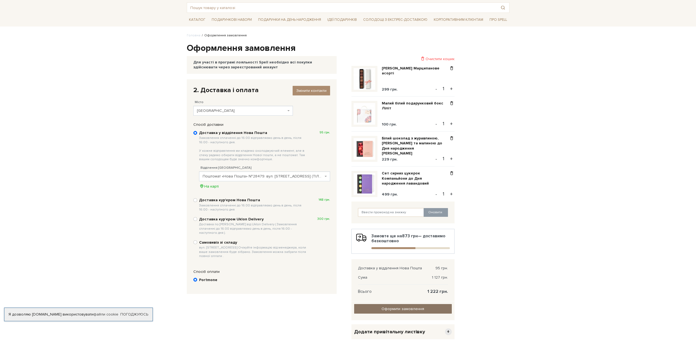
click at [412, 310] on input "Оформити замовлення" at bounding box center [403, 309] width 98 height 10
